Goal: Task Accomplishment & Management: Manage account settings

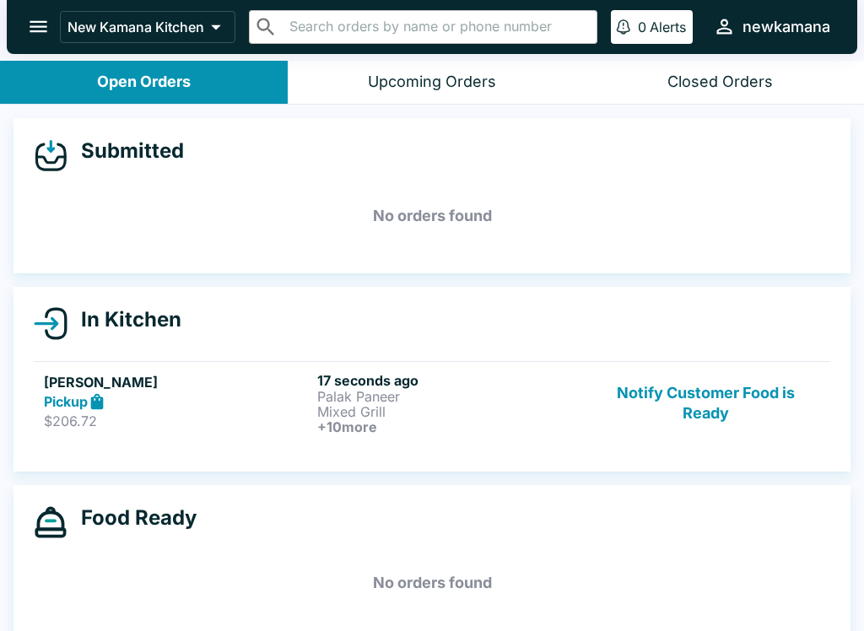
click at [448, 363] on link "[PERSON_NAME] Pickup $206.72 17 seconds ago Palak Paneer Mixed Grill + 10 more …" at bounding box center [432, 403] width 796 height 84
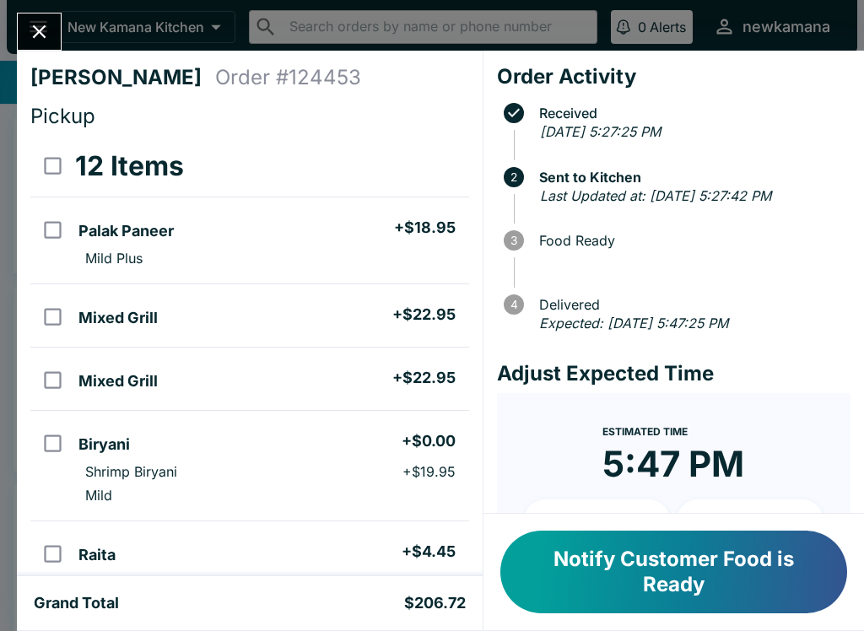
click at [440, 428] on li "Biryani + $0.00" at bounding box center [270, 441] width 396 height 35
checkbox input "true"
click at [244, 88] on h4 "Order # 124453" at bounding box center [288, 77] width 146 height 25
click at [257, 115] on h4 "Pickup" at bounding box center [249, 116] width 439 height 25
click at [51, 43] on icon "Close" at bounding box center [39, 31] width 23 height 23
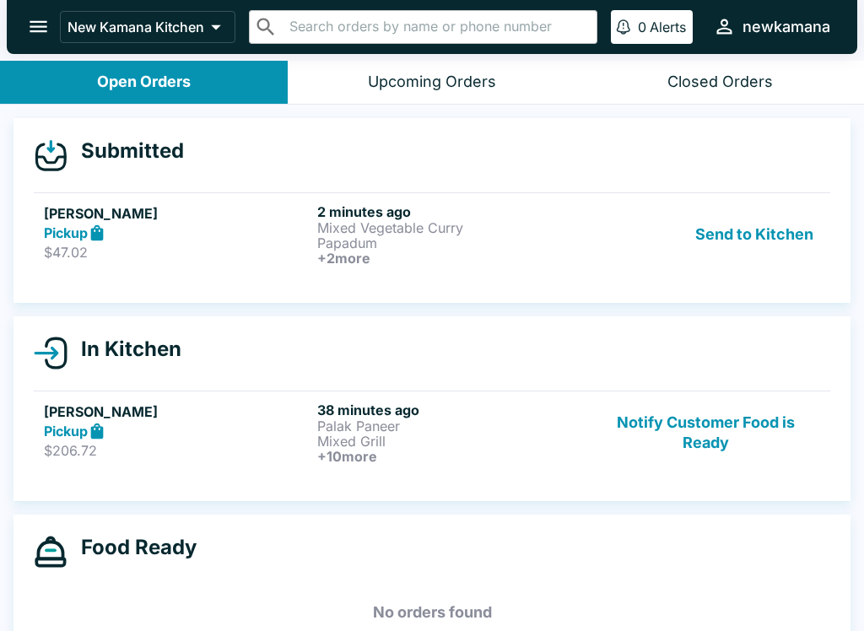
click at [180, 69] on button "Open Orders" at bounding box center [144, 82] width 288 height 43
click at [412, 66] on button "Upcoming Orders" at bounding box center [432, 82] width 288 height 43
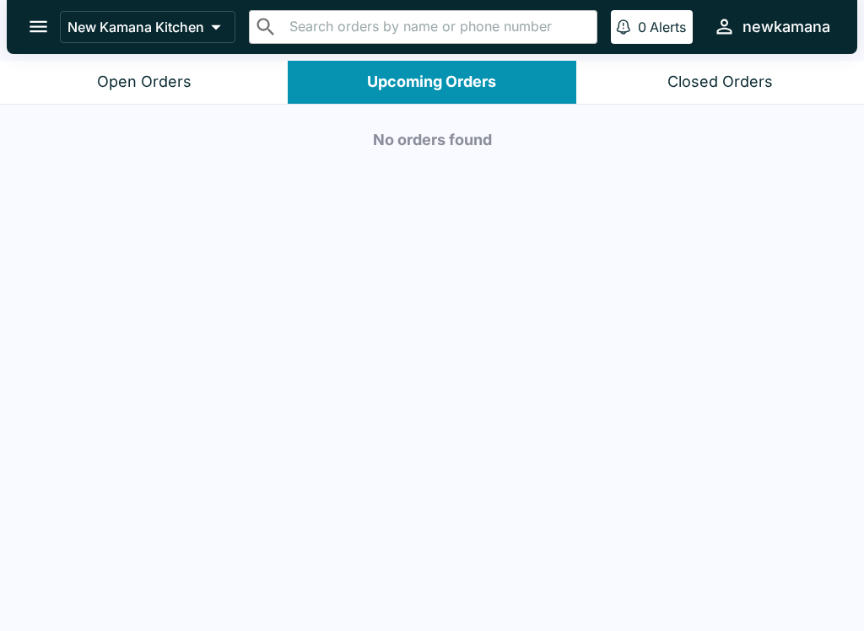
click at [163, 101] on button "Open Orders" at bounding box center [144, 82] width 288 height 43
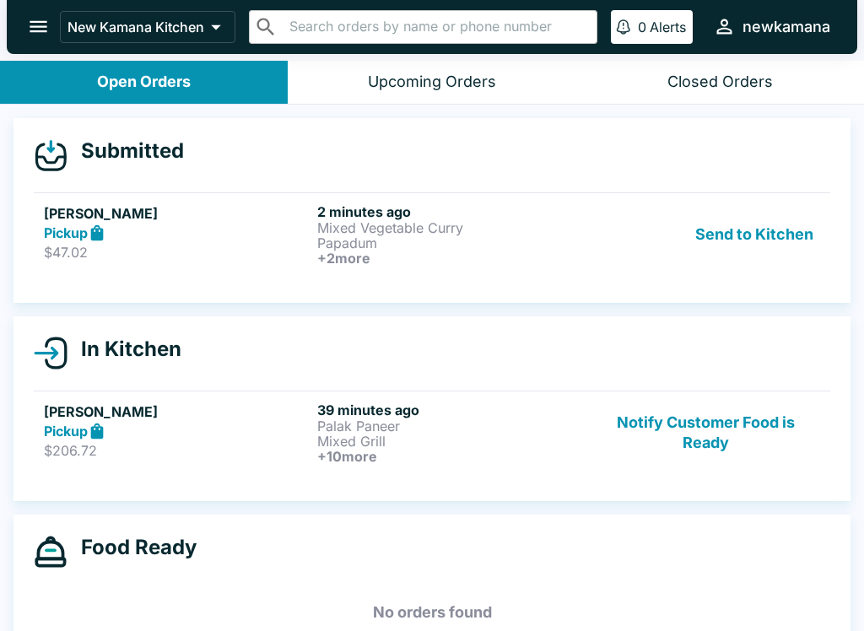
click at [342, 214] on h6 "2 minutes ago" at bounding box center [450, 211] width 267 height 17
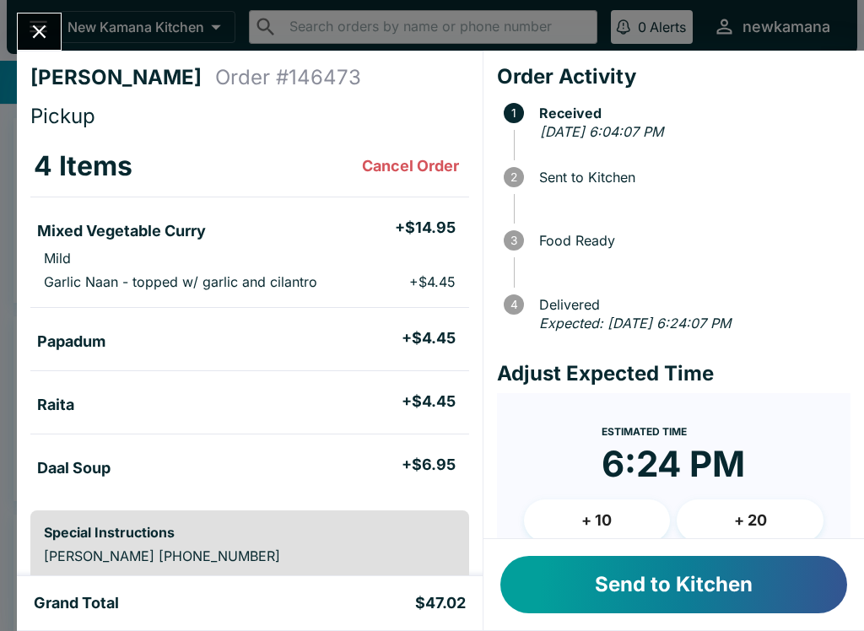
click at [640, 590] on button "Send to Kitchen" at bounding box center [673, 584] width 347 height 57
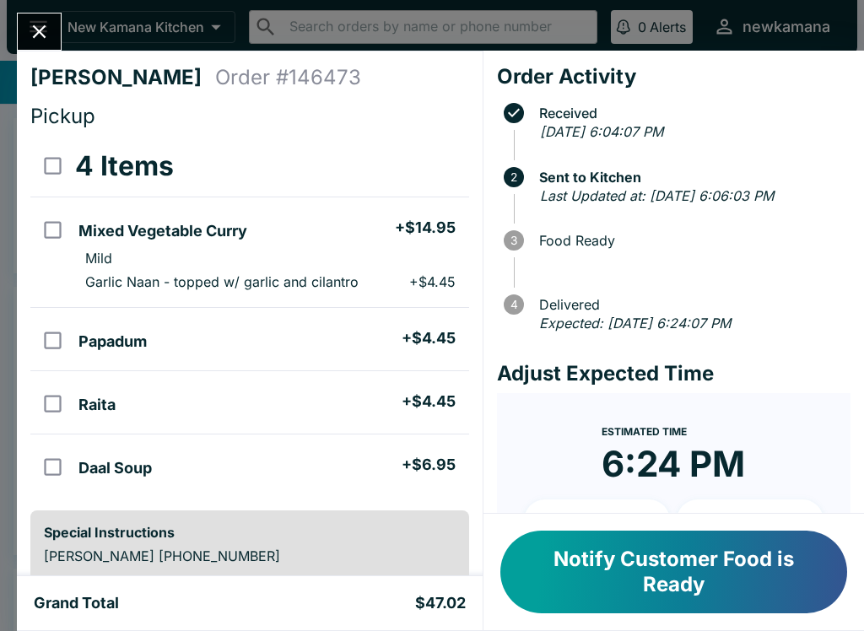
click at [24, 46] on div at bounding box center [39, 32] width 45 height 38
click at [58, 30] on button "Close" at bounding box center [39, 31] width 43 height 36
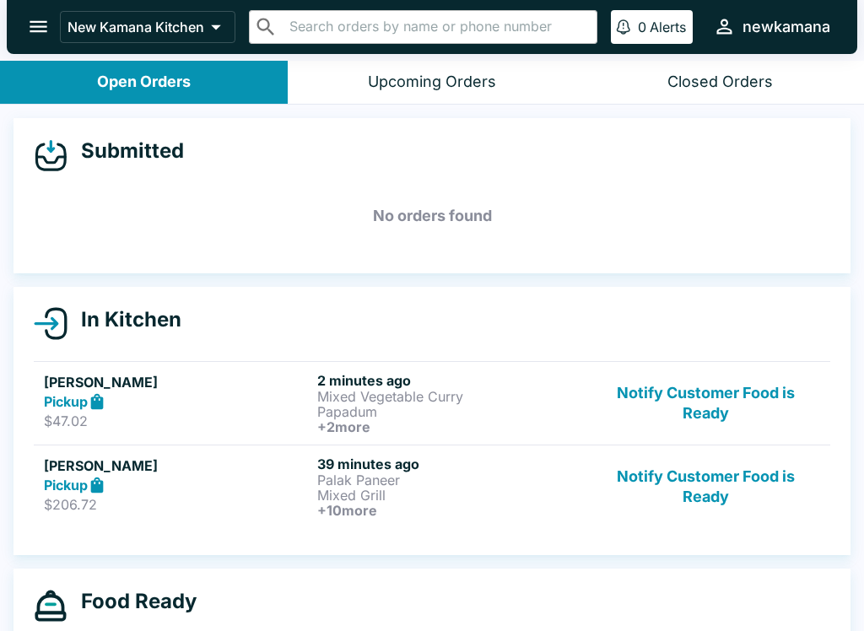
click at [502, 410] on p "Papadum" at bounding box center [450, 411] width 267 height 15
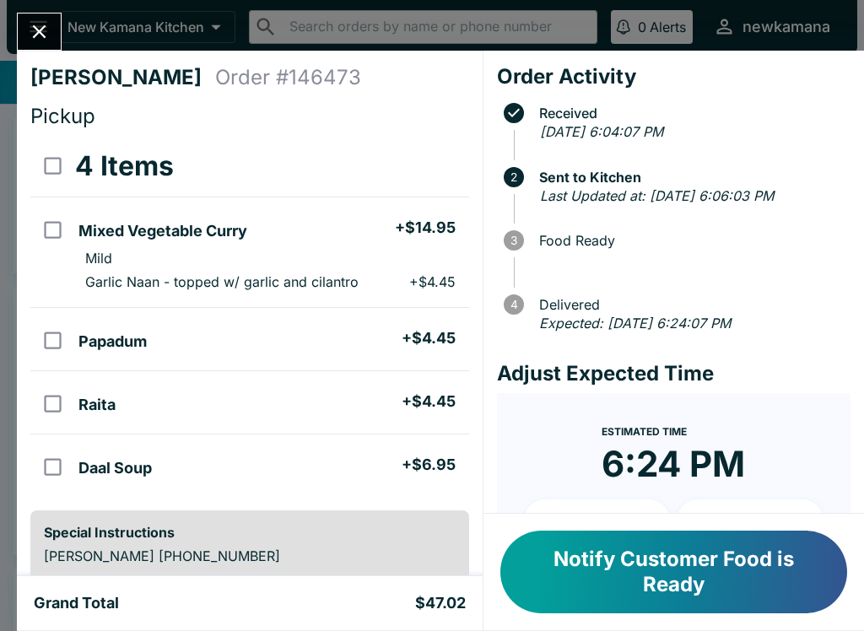
click at [41, 16] on button "Close" at bounding box center [39, 31] width 43 height 36
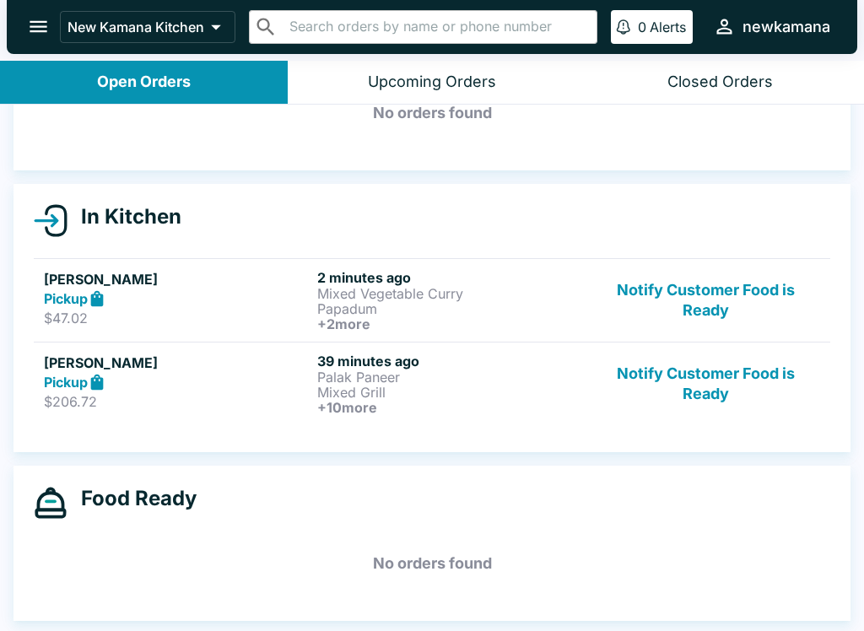
scroll to position [104, 0]
click at [493, 65] on button "Upcoming Orders" at bounding box center [432, 82] width 288 height 43
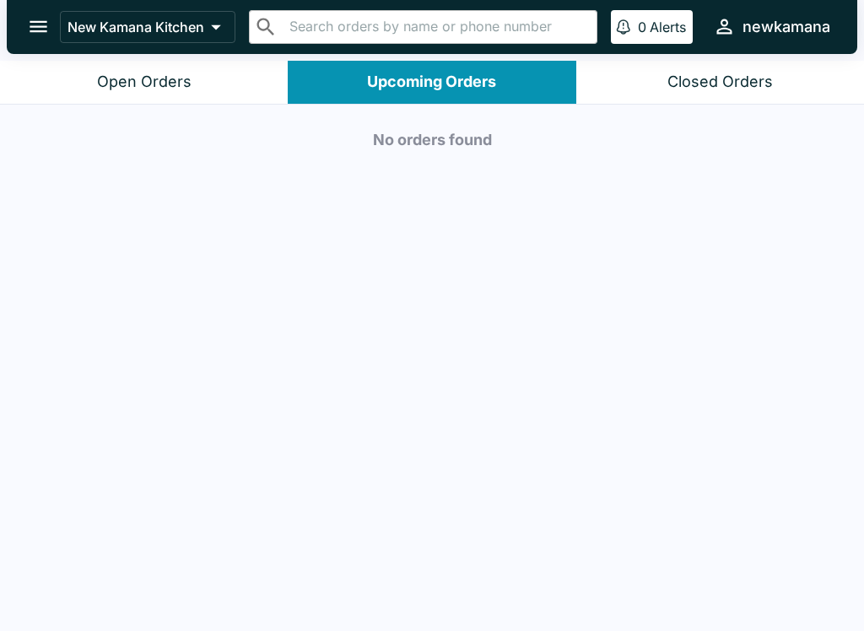
click at [207, 61] on button "Open Orders" at bounding box center [144, 82] width 288 height 43
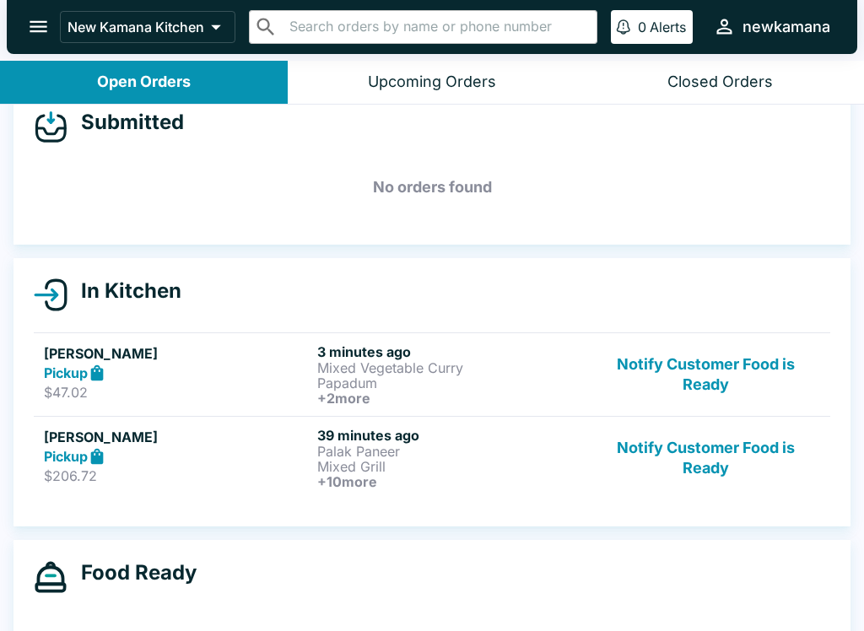
scroll to position [46, 0]
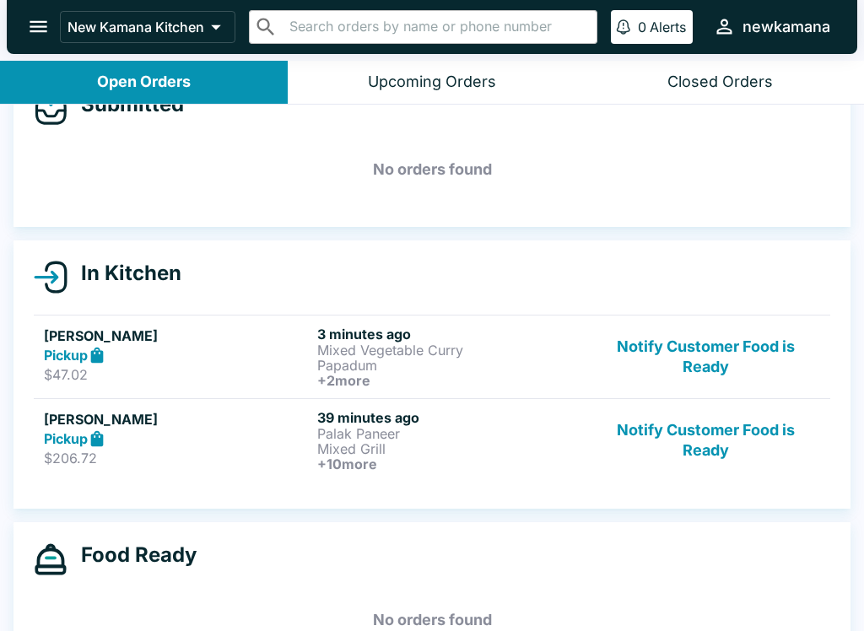
click at [346, 443] on p "Mixed Grill" at bounding box center [450, 448] width 267 height 15
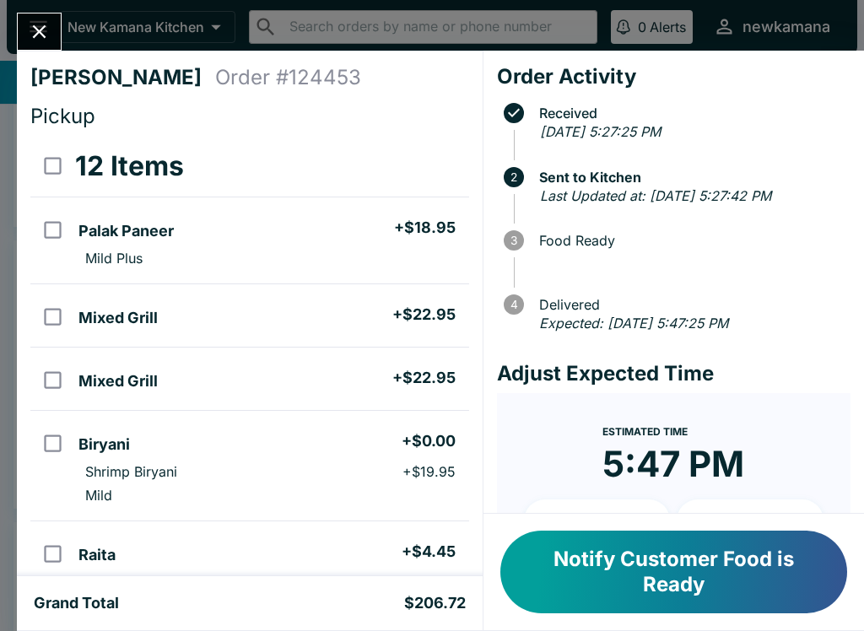
click at [692, 551] on button "Notify Customer Food is Ready" at bounding box center [673, 572] width 347 height 83
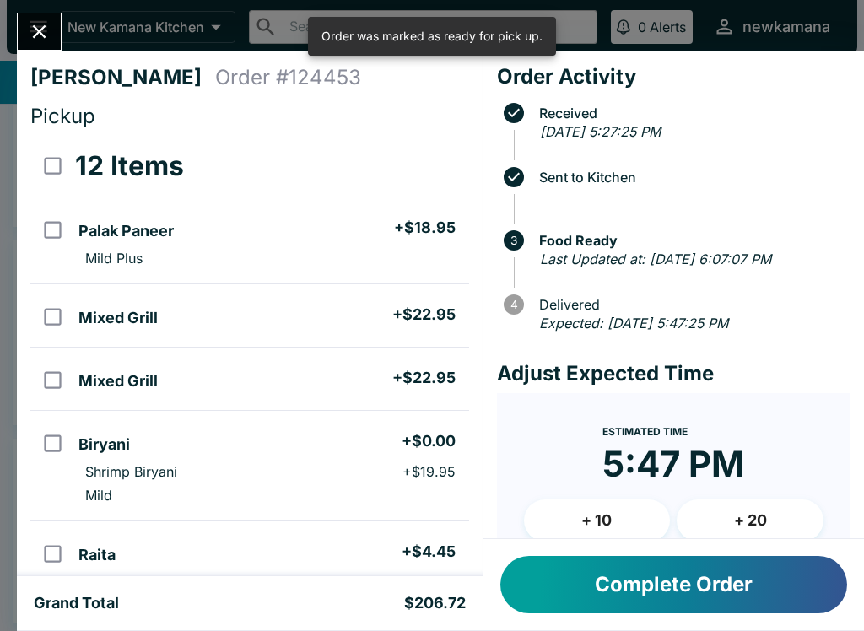
click at [664, 593] on button "Complete Order" at bounding box center [673, 584] width 347 height 57
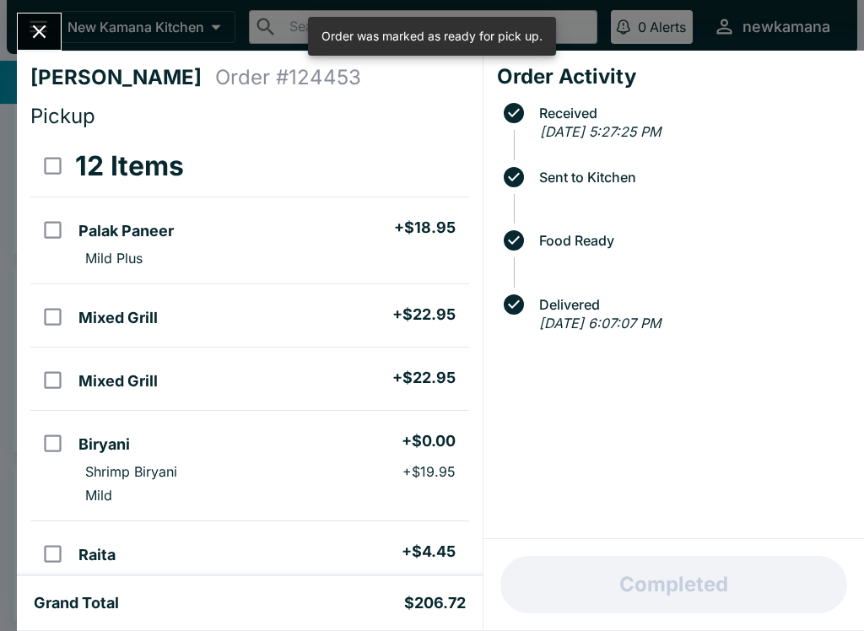
scroll to position [19, 0]
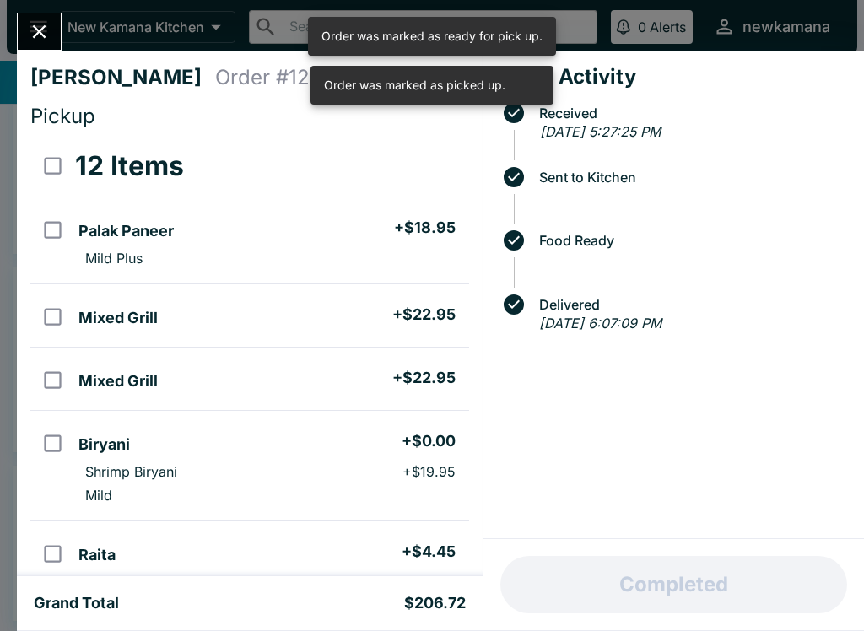
click at [55, 44] on button "Close" at bounding box center [39, 31] width 43 height 36
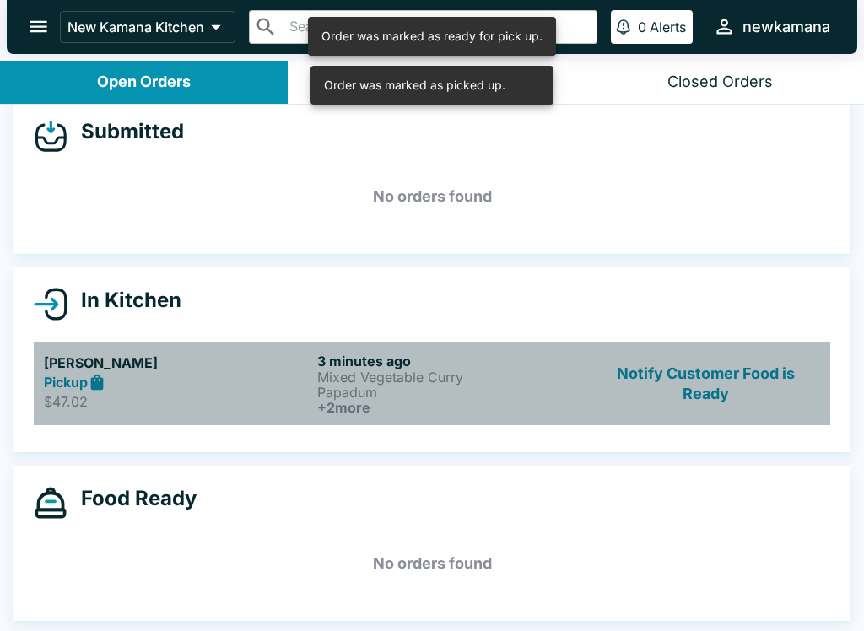
click at [362, 395] on p "Papadum" at bounding box center [450, 392] width 267 height 15
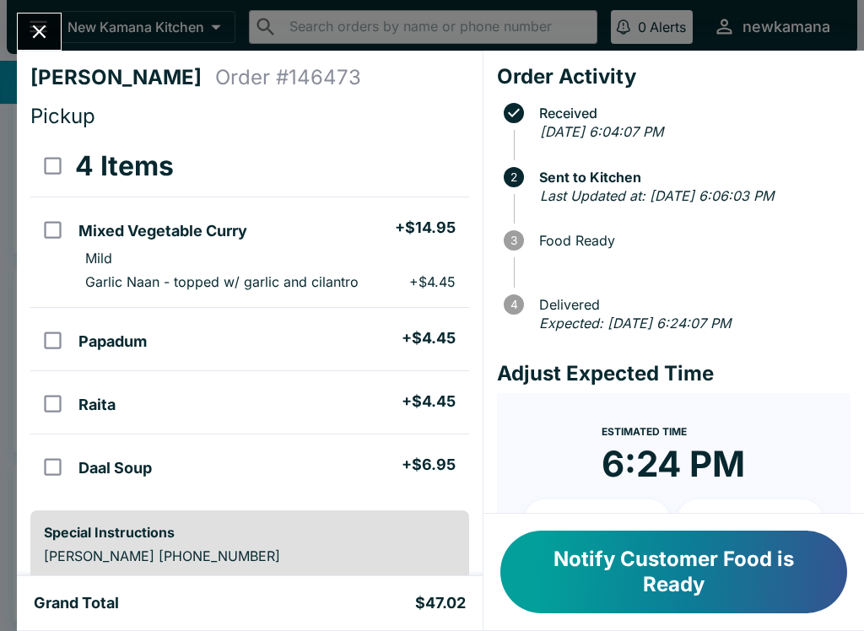
scroll to position [-1, 0]
click at [36, 30] on icon "Close" at bounding box center [39, 31] width 13 height 13
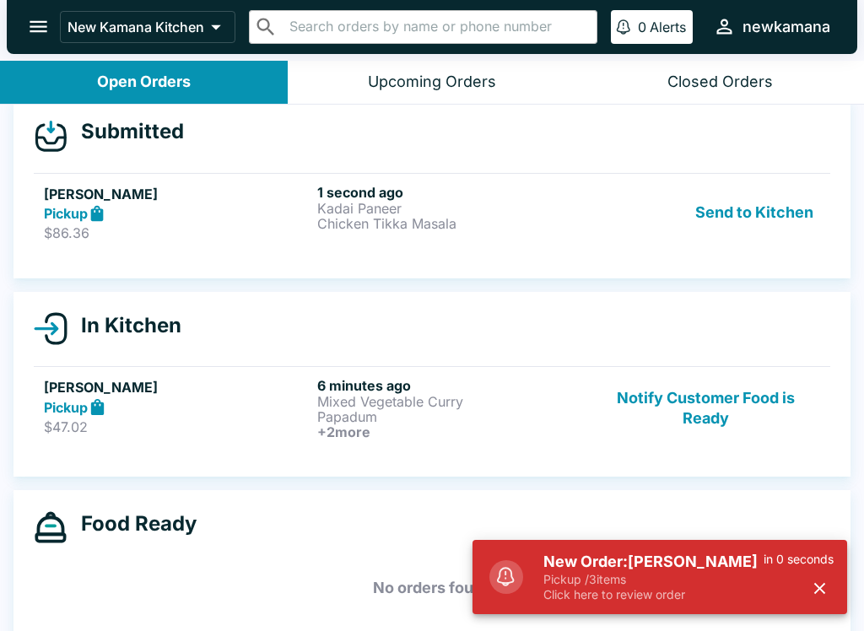
click at [682, 598] on p "Click here to review order" at bounding box center [653, 594] width 220 height 15
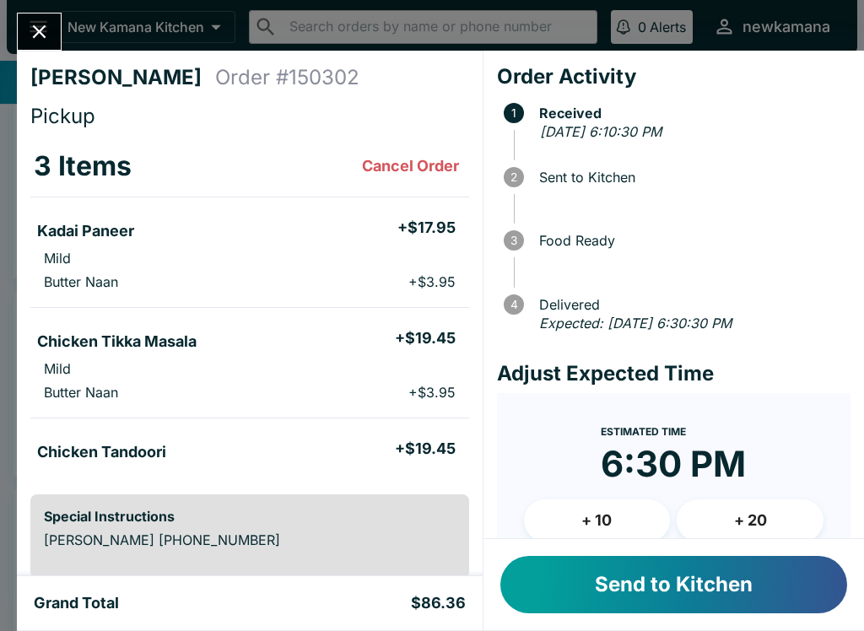
click at [747, 525] on button "+ 20" at bounding box center [749, 520] width 147 height 42
click at [656, 586] on button "Send to Kitchen" at bounding box center [673, 584] width 347 height 57
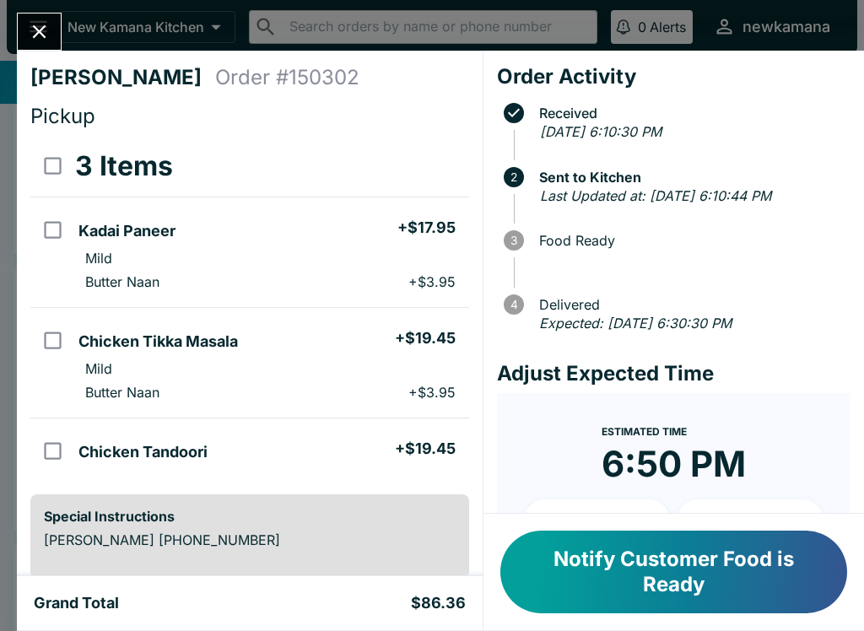
click at [36, 26] on icon "Close" at bounding box center [39, 31] width 23 height 23
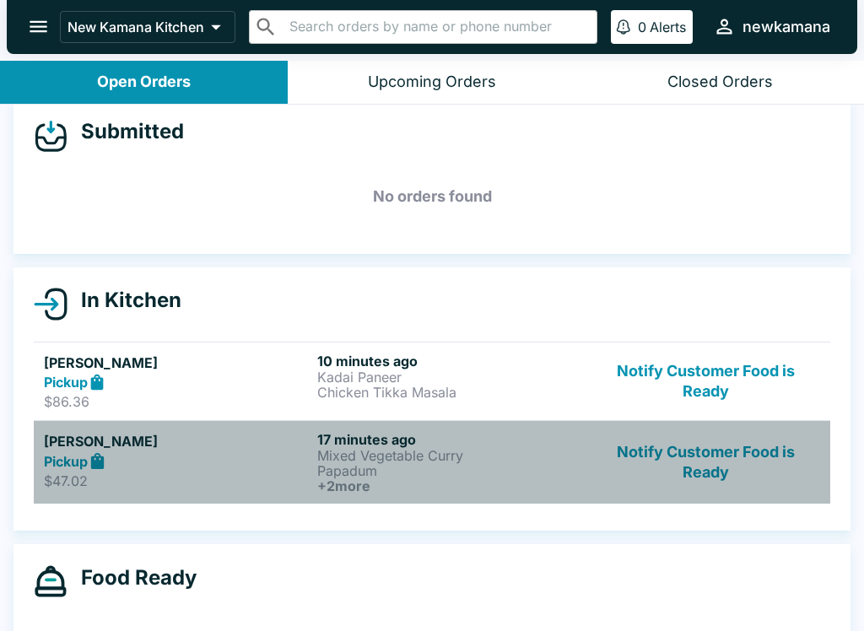
click at [503, 463] on p "Papadum" at bounding box center [450, 470] width 267 height 15
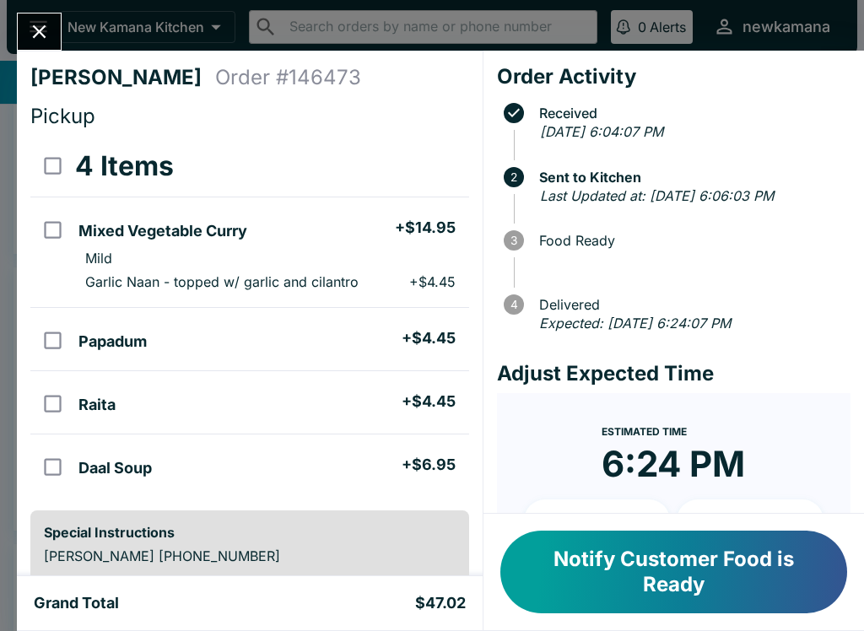
click at [38, 35] on icon "Close" at bounding box center [39, 31] width 13 height 13
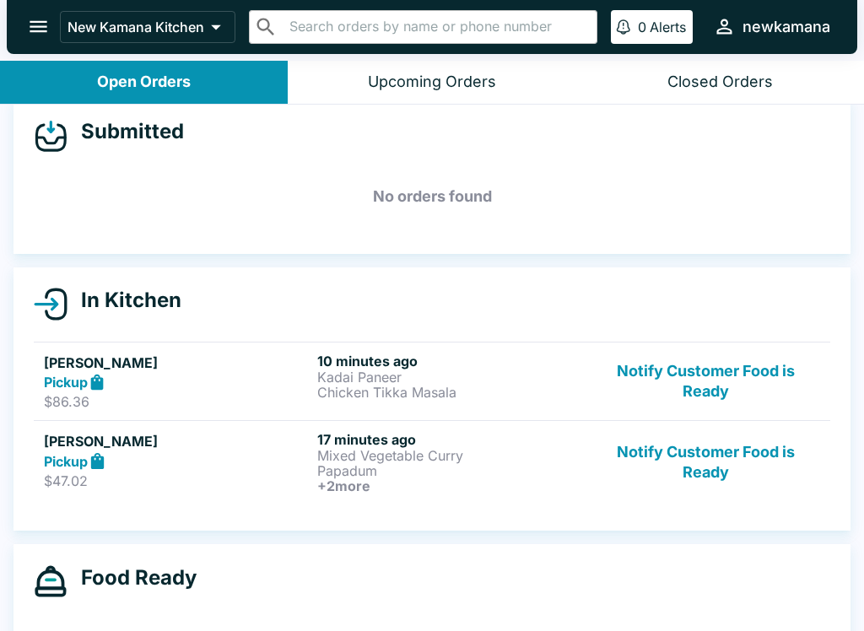
click at [713, 462] on button "Notify Customer Food is Ready" at bounding box center [705, 462] width 229 height 62
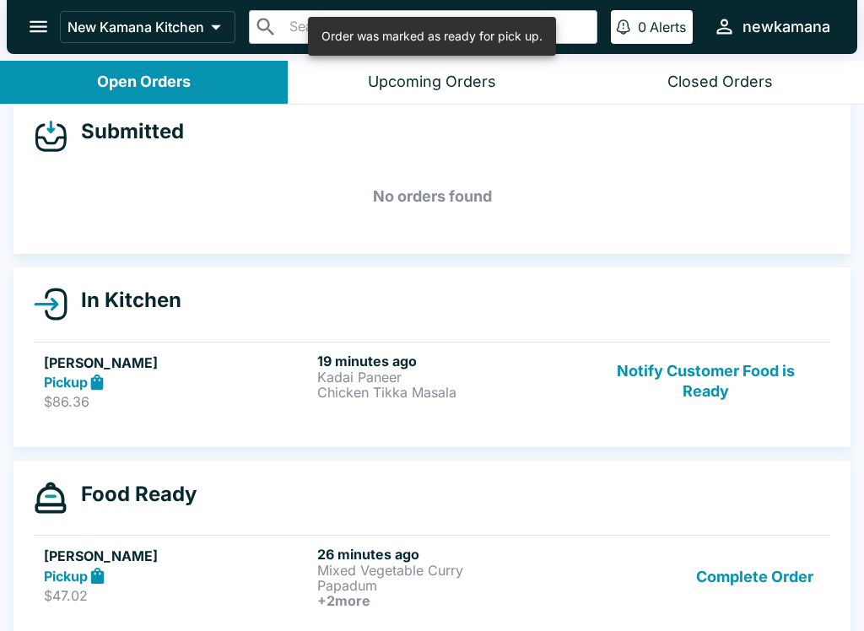
click at [495, 578] on p "Papadum" at bounding box center [450, 585] width 267 height 15
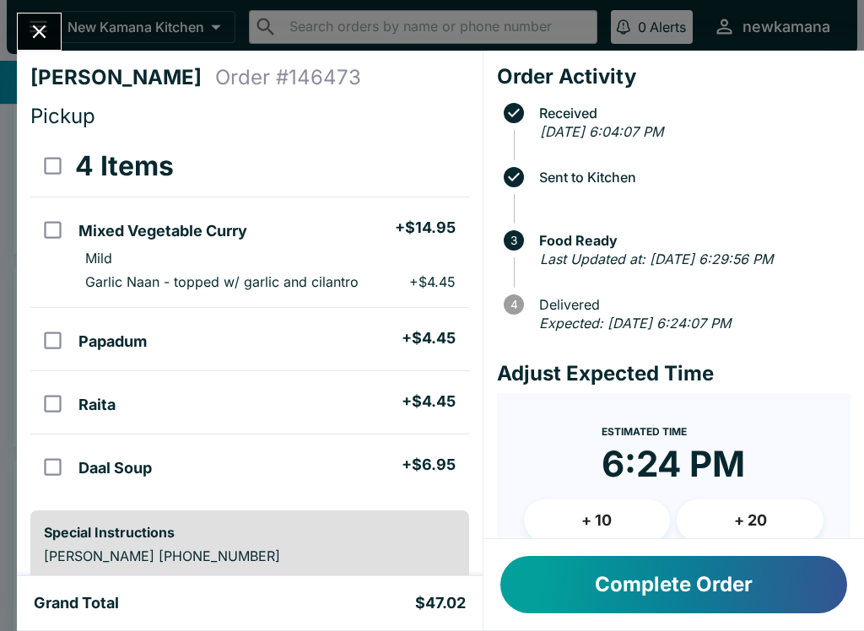
click at [30, 22] on icon "Close" at bounding box center [39, 31] width 23 height 23
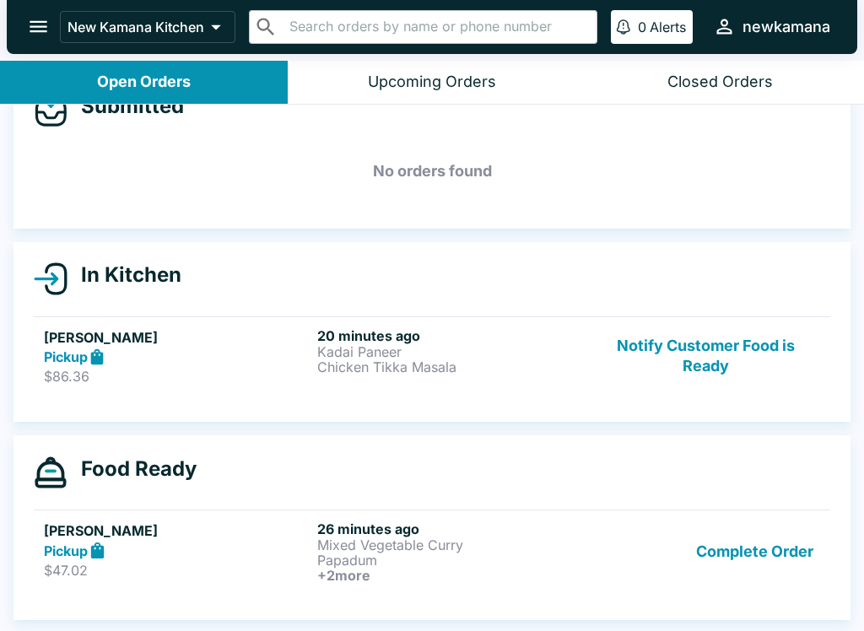
scroll to position [45, 0]
click at [733, 331] on button "Notify Customer Food is Ready" at bounding box center [705, 356] width 229 height 58
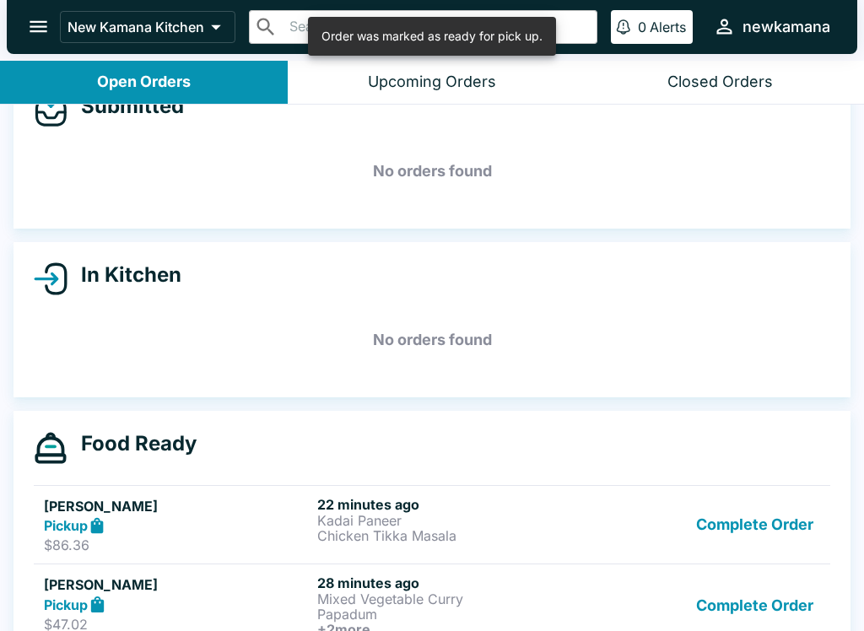
click at [245, 552] on p "$86.36" at bounding box center [177, 544] width 267 height 17
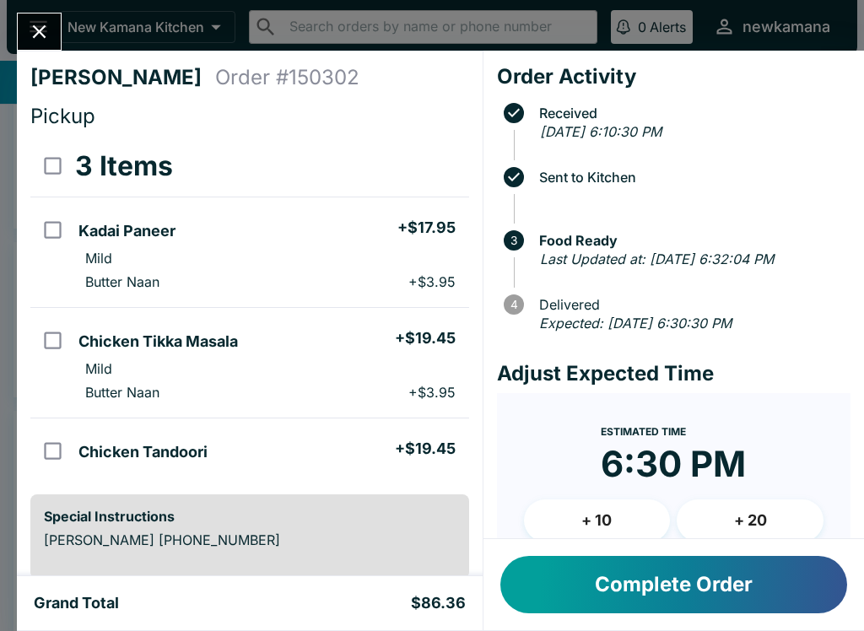
click at [32, 18] on button "Close" at bounding box center [39, 31] width 43 height 36
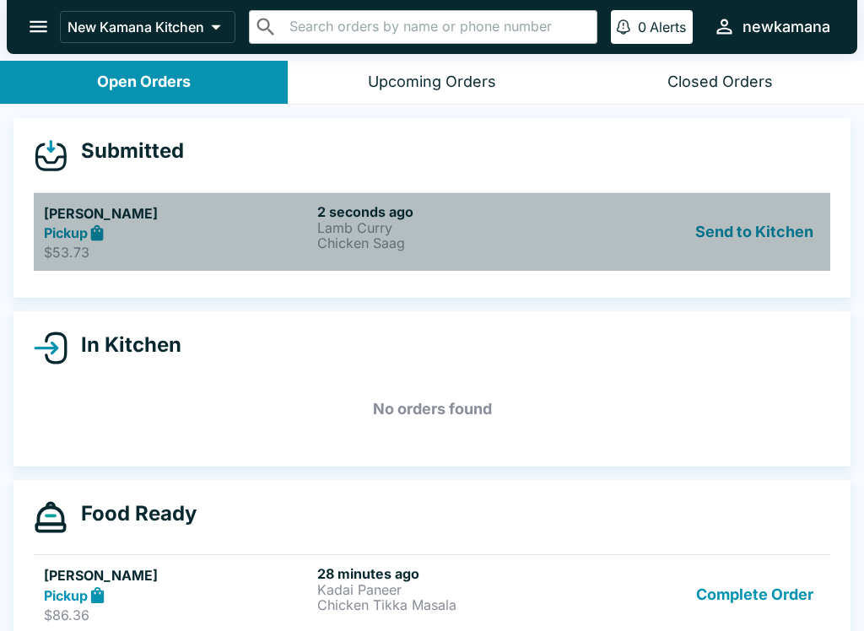
click at [491, 235] on p "Chicken Saag" at bounding box center [450, 242] width 267 height 15
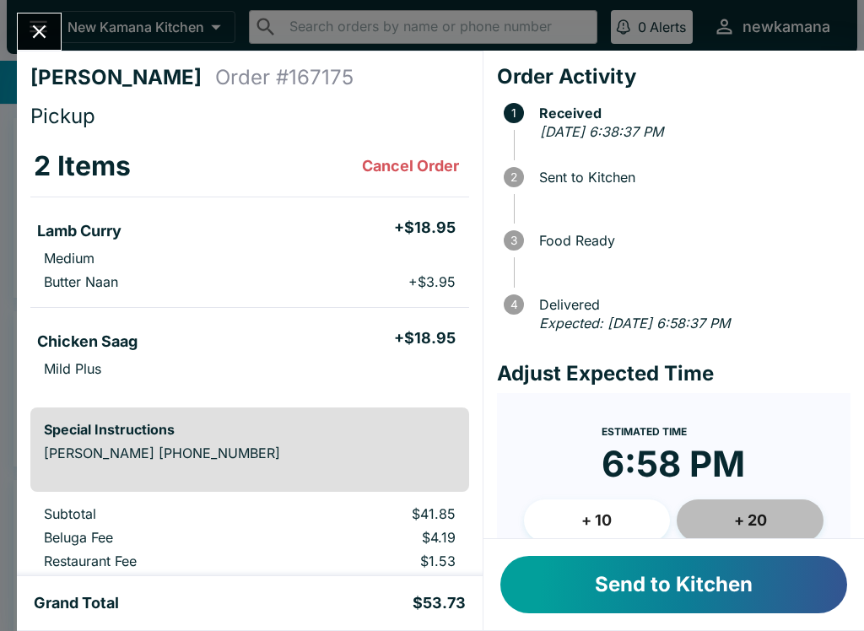
click at [746, 511] on button "+ 20" at bounding box center [749, 520] width 147 height 42
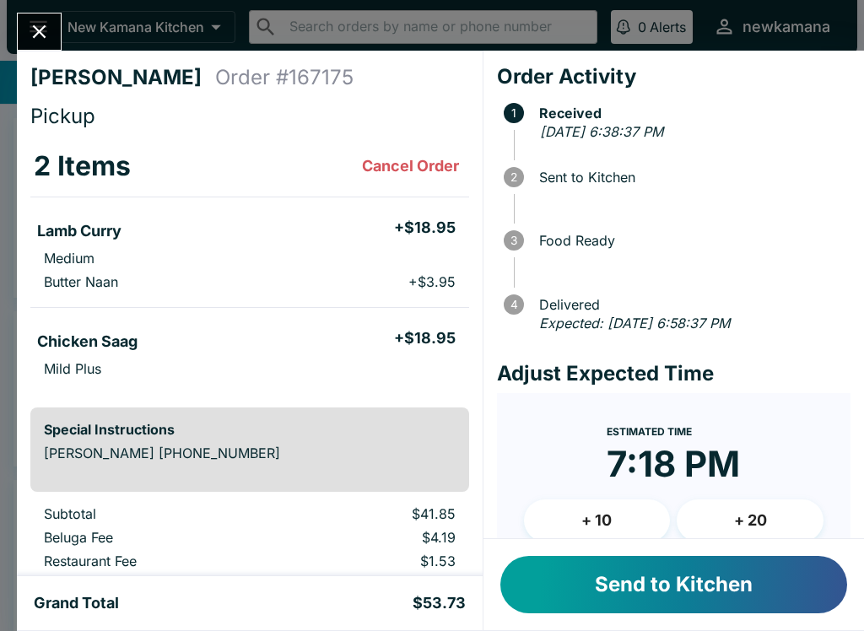
click at [698, 590] on button "Send to Kitchen" at bounding box center [673, 584] width 347 height 57
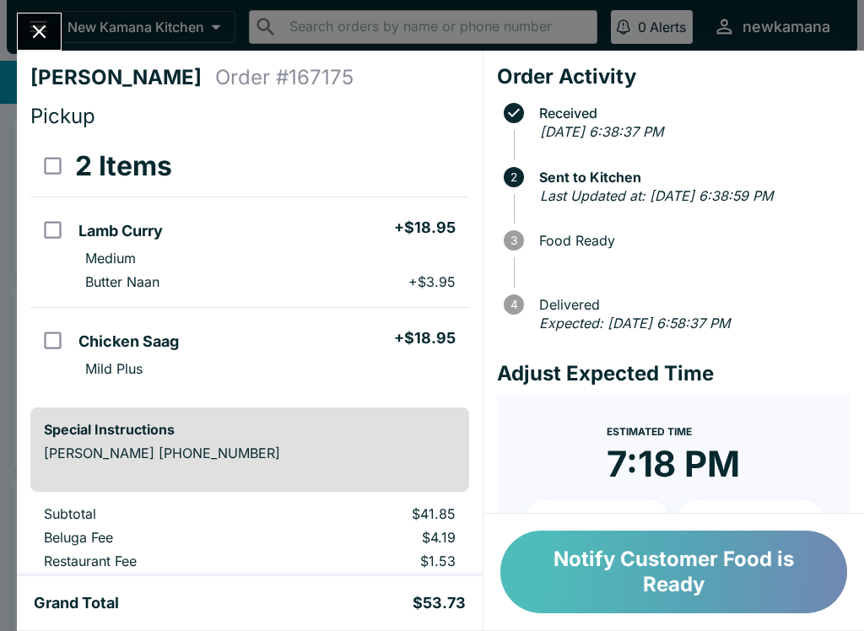
click at [764, 577] on button "Notify Customer Food is Ready" at bounding box center [673, 572] width 347 height 83
